Goal: Task Accomplishment & Management: Use online tool/utility

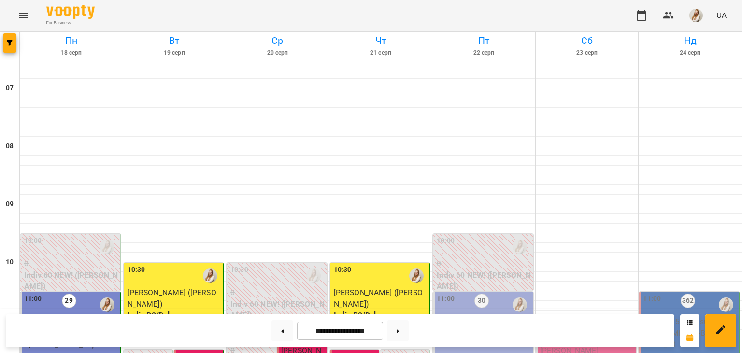
scroll to position [280, 0]
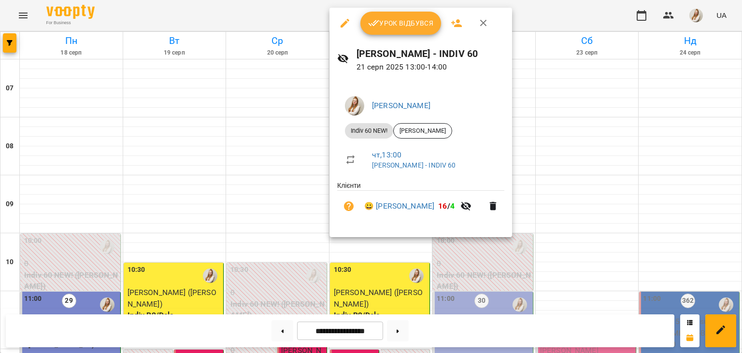
click at [430, 25] on span "Урок відбувся" at bounding box center [401, 23] width 66 height 12
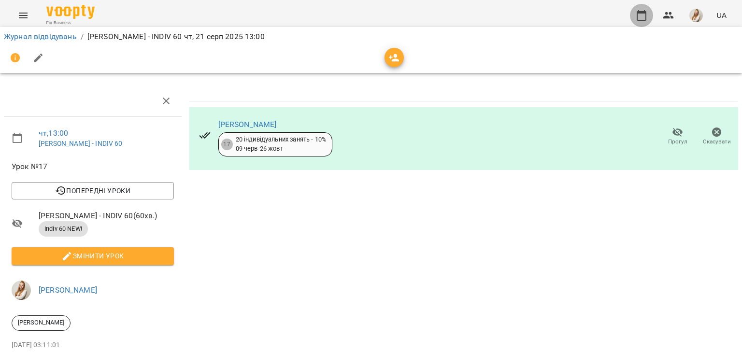
click at [638, 16] on icon "button" at bounding box center [642, 15] width 10 height 11
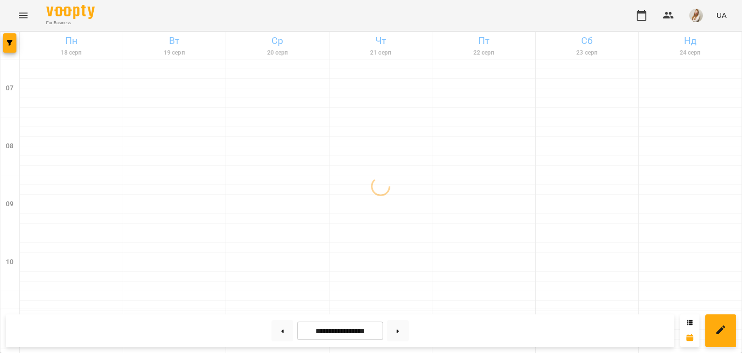
click at [483, 20] on div "For Business UA" at bounding box center [371, 15] width 742 height 31
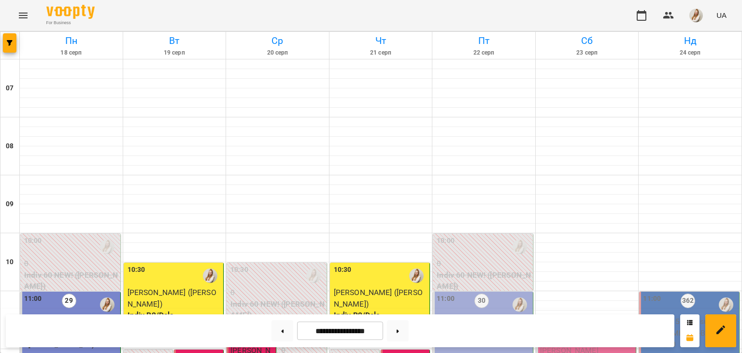
scroll to position [430, 0]
click at [700, 15] on img "button" at bounding box center [696, 16] width 14 height 14
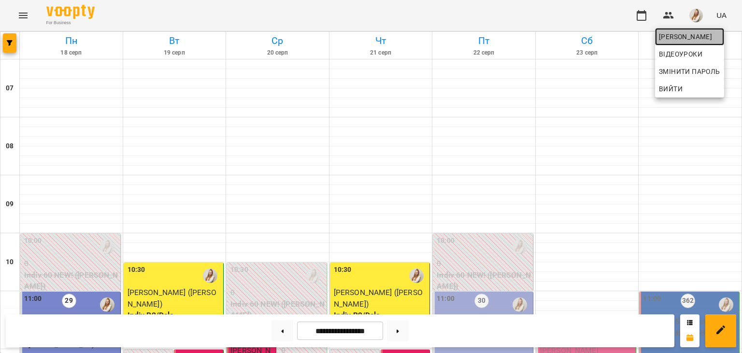
click at [680, 34] on span "[PERSON_NAME]" at bounding box center [689, 37] width 61 height 12
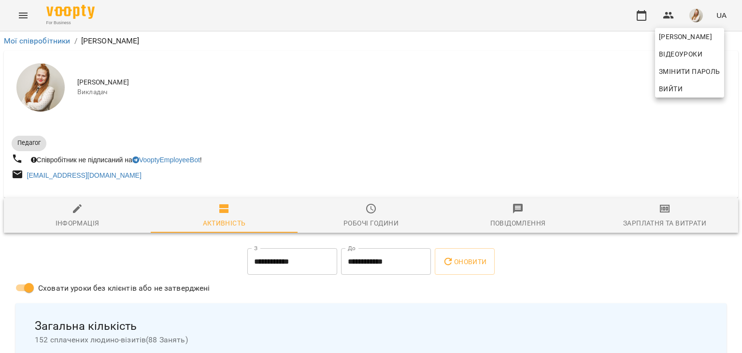
click at [672, 214] on div at bounding box center [371, 176] width 742 height 353
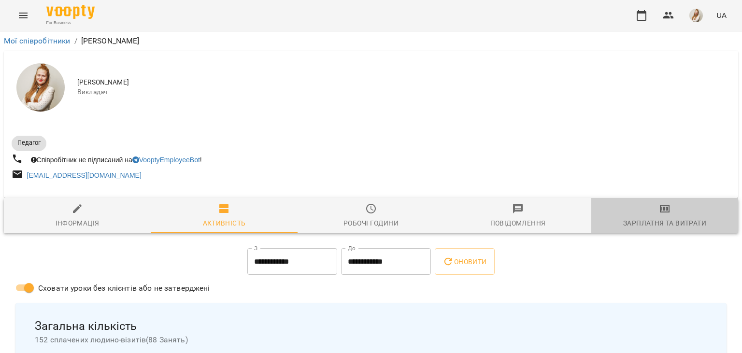
click at [672, 214] on span "Зарплатня та Витрати" at bounding box center [664, 216] width 135 height 26
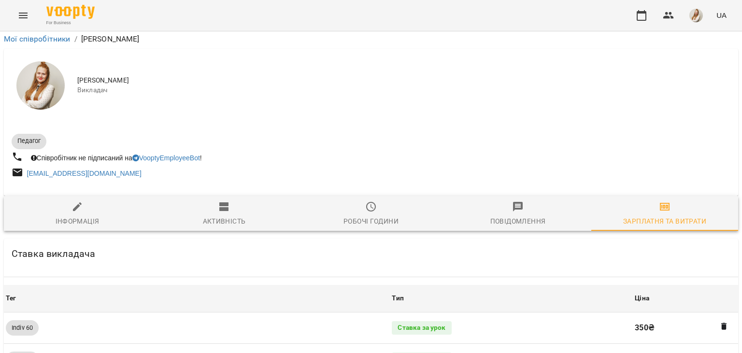
scroll to position [1085, 0]
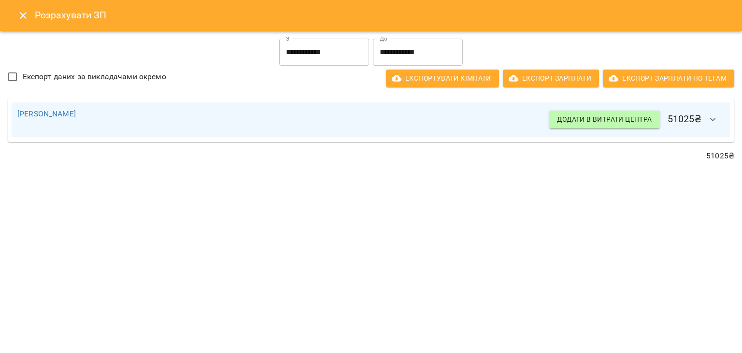
click at [438, 128] on div "[PERSON_NAME] в витрати центра 51025 ₴" at bounding box center [370, 119] width 707 height 23
click at [719, 118] on button "button" at bounding box center [713, 119] width 23 height 23
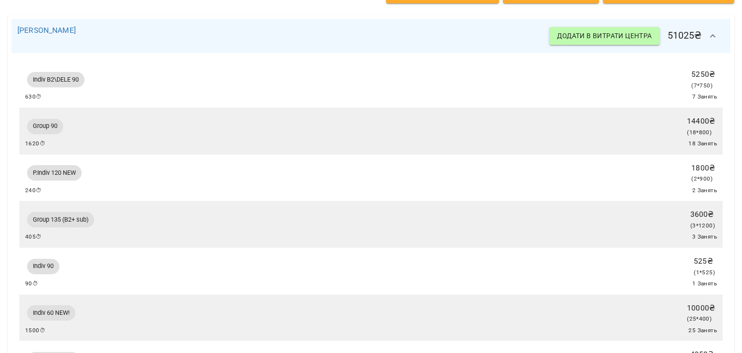
scroll to position [61, 0]
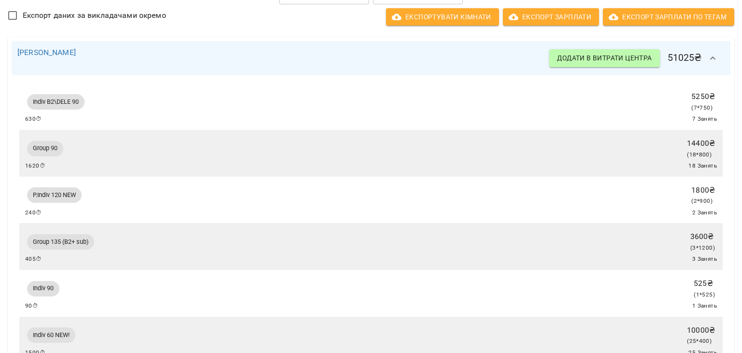
click at [273, 246] on div "Group 135 (B2+ sub) 3600 ₴ ( 3 * 1200 ) 405 ⏱ 3 Занять" at bounding box center [371, 246] width 692 height 35
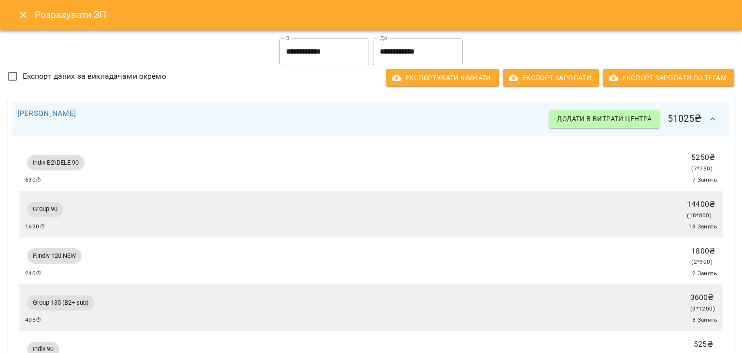
scroll to position [0, 0]
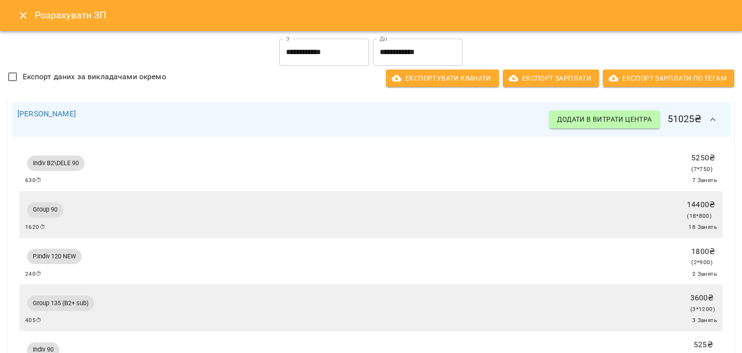
click at [448, 13] on h6 "Розрахувати ЗП" at bounding box center [383, 15] width 696 height 15
click at [324, 42] on input "**********" at bounding box center [324, 52] width 90 height 27
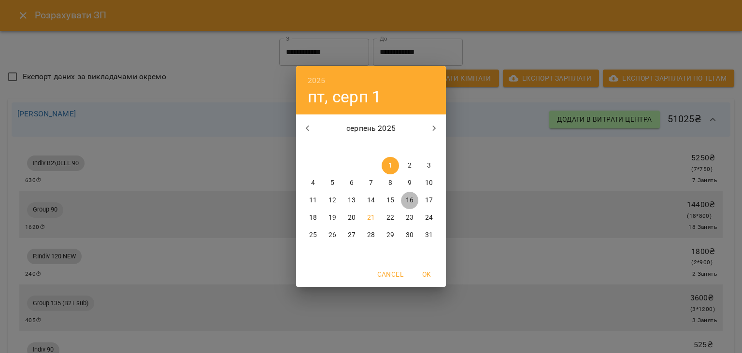
click at [412, 200] on p "16" at bounding box center [410, 201] width 8 height 10
type input "**********"
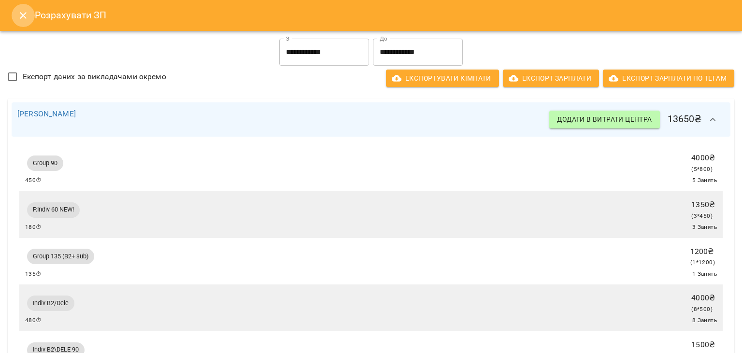
click at [24, 11] on icon "Close" at bounding box center [23, 16] width 12 height 12
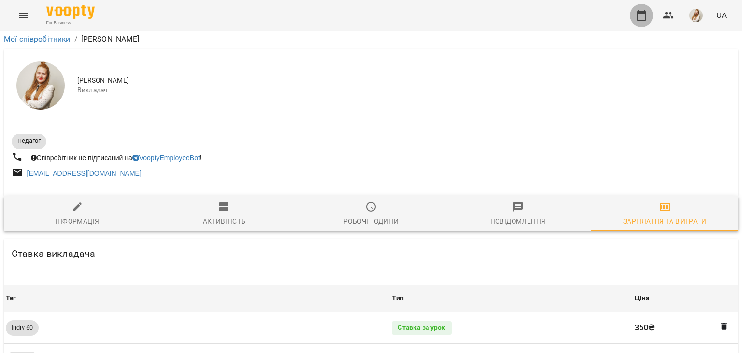
click at [640, 14] on icon "button" at bounding box center [642, 16] width 12 height 12
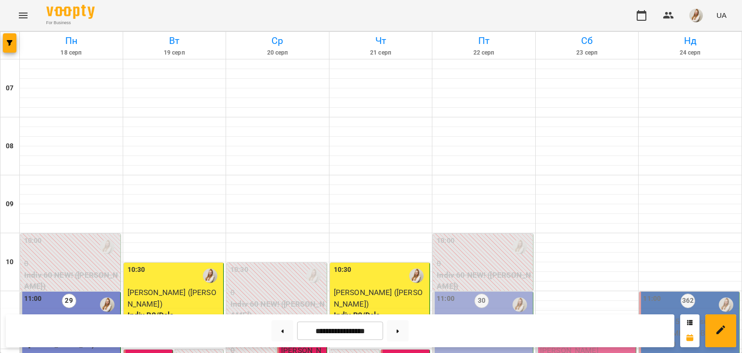
click at [425, 11] on div "For Business UA" at bounding box center [371, 15] width 742 height 31
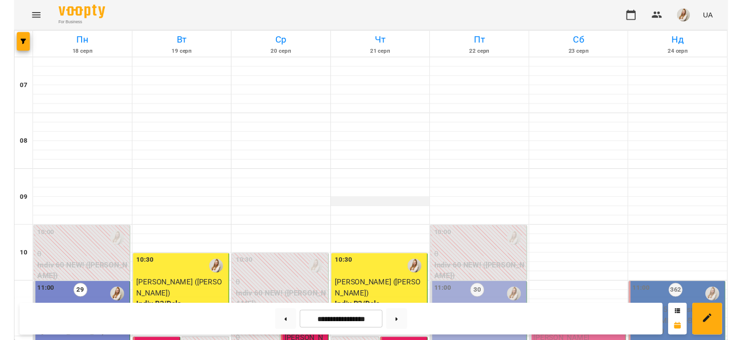
scroll to position [343, 0]
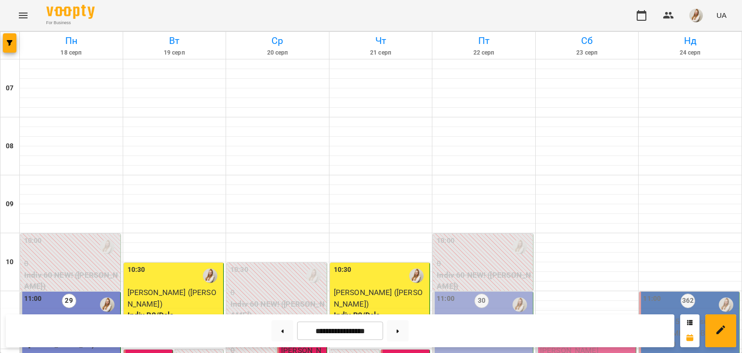
click at [294, 11] on div "For Business UA" at bounding box center [371, 15] width 742 height 31
click at [322, 14] on div "For Business UA" at bounding box center [371, 15] width 742 height 31
